Goal: Navigation & Orientation: Find specific page/section

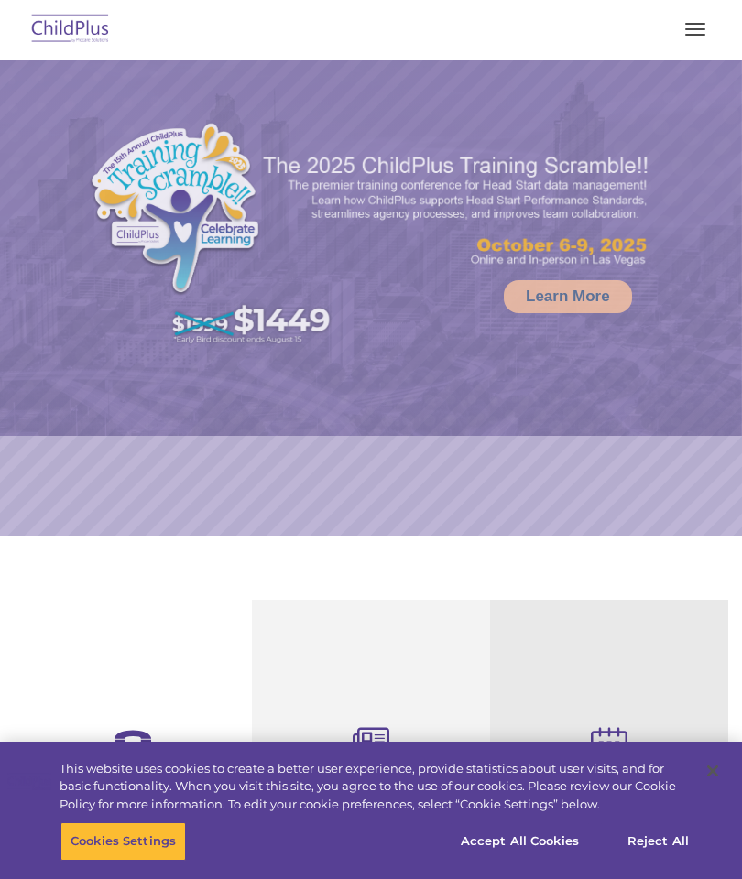
select select "MEDIUM"
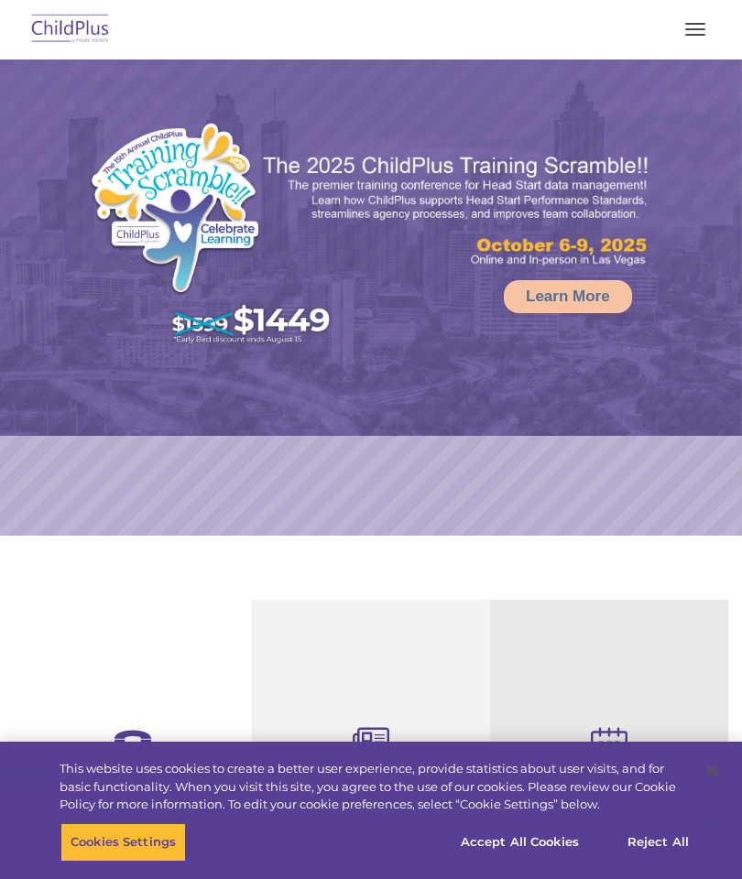
select select "MEDIUM"
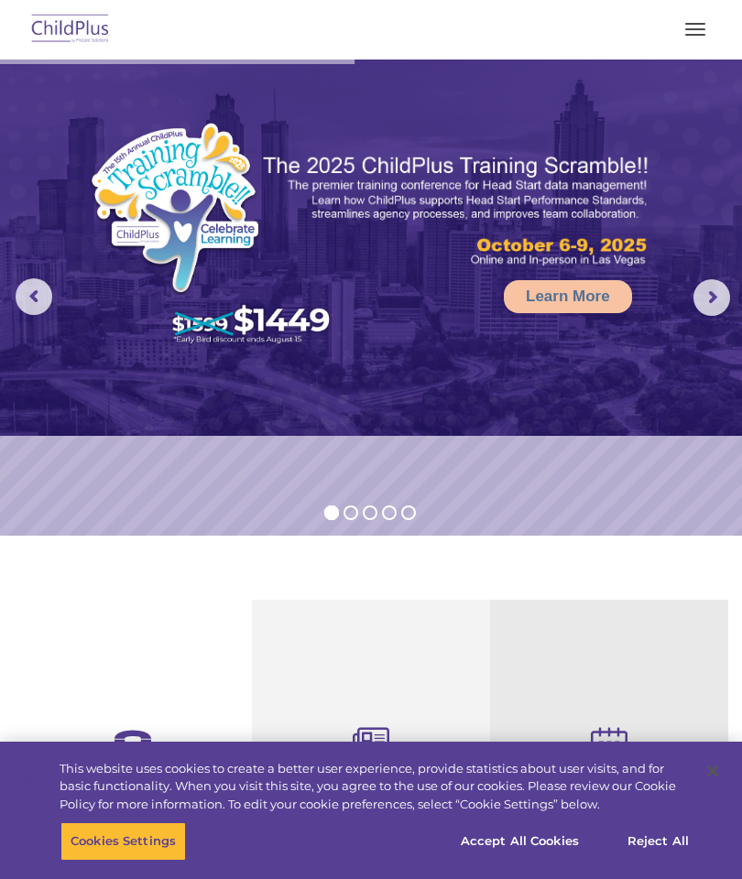
click at [714, 32] on button "button" at bounding box center [695, 29] width 38 height 29
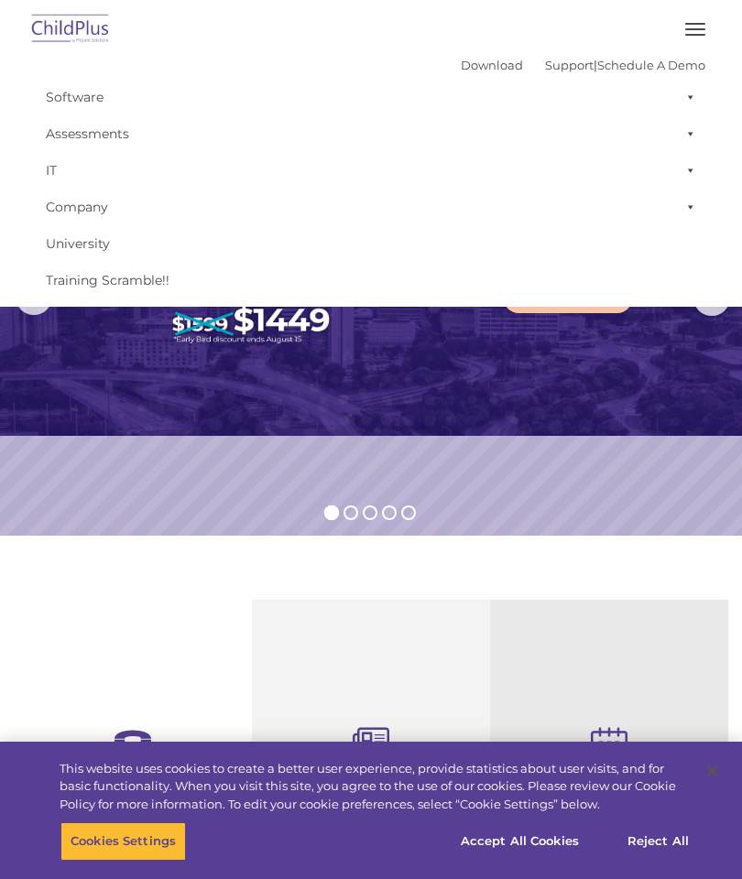
click at [704, 386] on img at bounding box center [371, 248] width 742 height 376
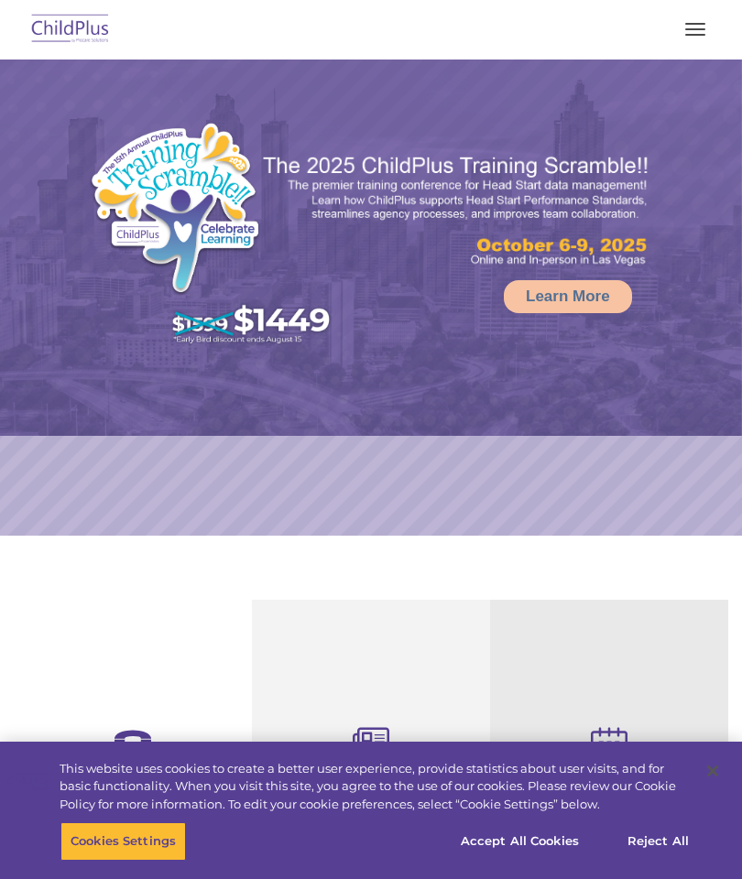
select select "MEDIUM"
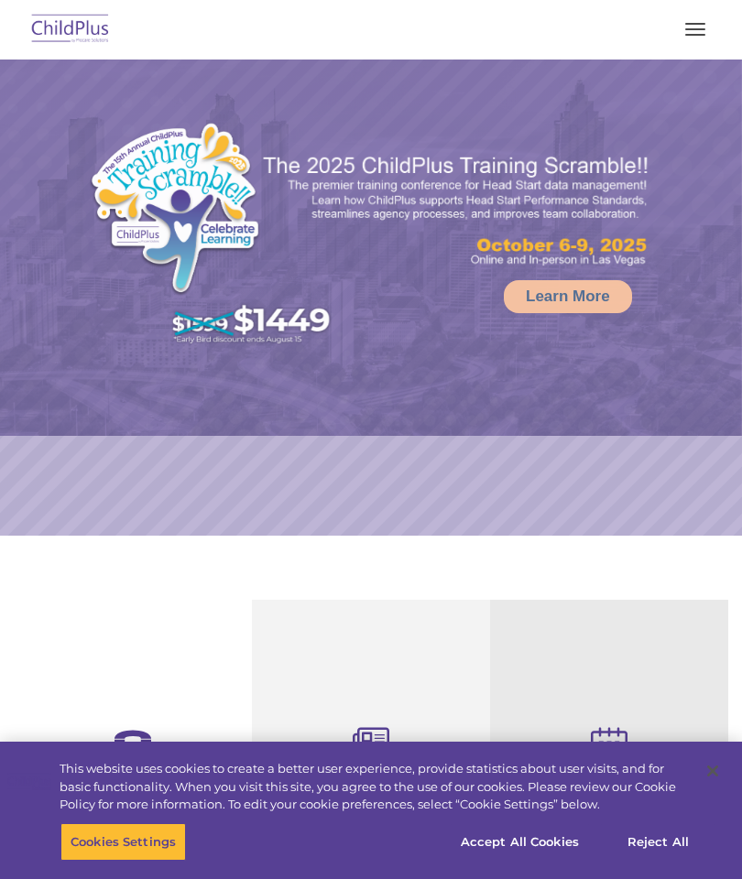
select select "MEDIUM"
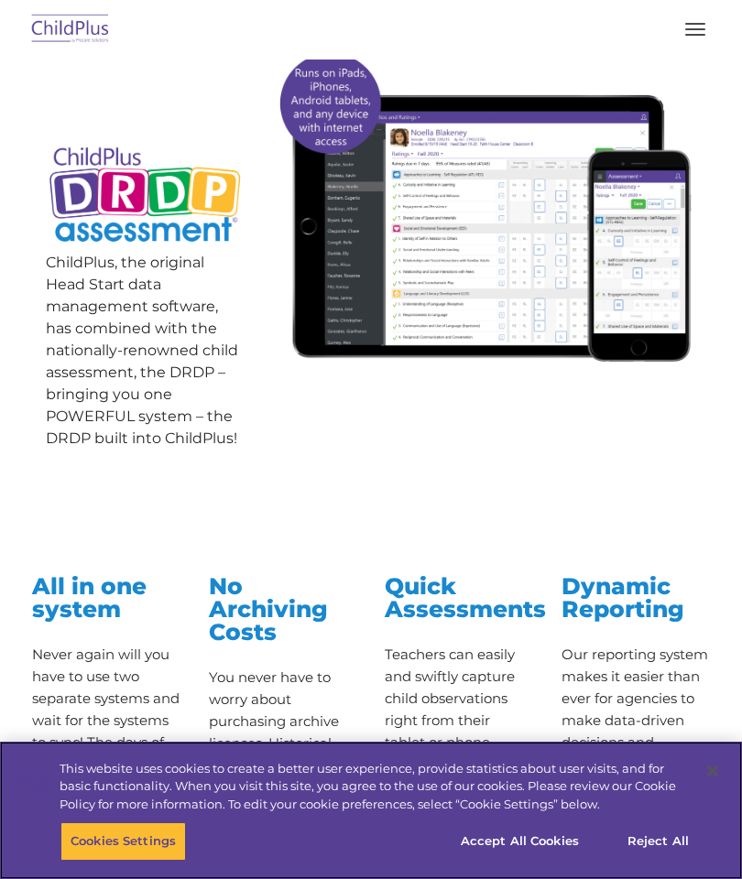
scroll to position [312, 0]
